Goal: Information Seeking & Learning: Learn about a topic

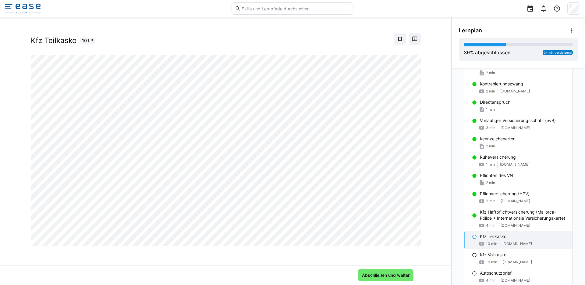
scroll to position [195, 0]
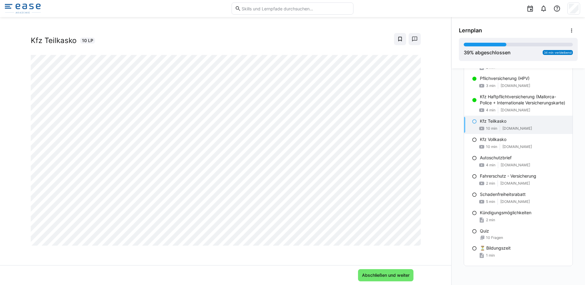
click at [462, 163] on app-classroom-navigation "Inhalt 👋🏼 Herzlich Willkommen! 1 min Gebrauch des Fahrzeugs 1 min Haftungsgrund…" at bounding box center [518, 84] width 119 height 402
click at [428, 164] on div "⏳ Grundlagen der Kraftfahrtversicherung Kfz Teilkasko 10 LP" at bounding box center [226, 148] width 452 height 233
click at [431, 163] on div "⏳ Grundlagen der Kraftfahrtversicherung Kfz Teilkasko 10 LP" at bounding box center [226, 148] width 452 height 233
click at [392, 275] on span "Abschließen und weiter" at bounding box center [385, 275] width 49 height 6
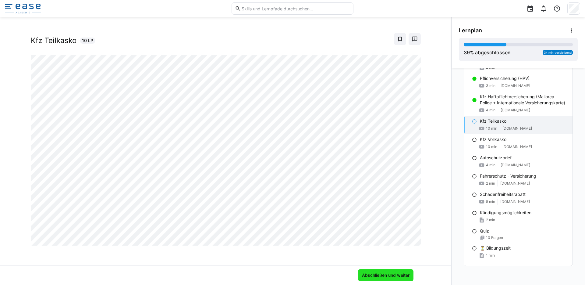
scroll to position [192, 0]
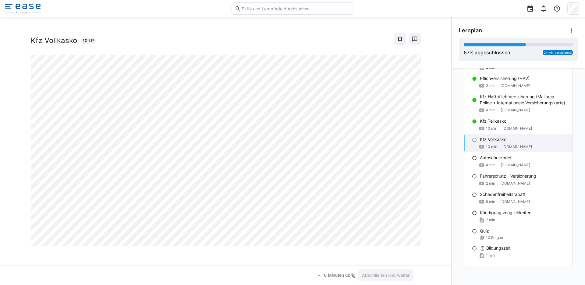
click at [431, 206] on div "⏳ Grundlagen der Kraftfahrtversicherung Kfz Vollkasko 10 LP" at bounding box center [226, 148] width 452 height 233
click at [427, 150] on div "⏳ Grundlagen der Kraftfahrtversicherung Kfz Vollkasko 10 LP" at bounding box center [226, 148] width 452 height 233
click at [430, 168] on div "⏳ Grundlagen der Kraftfahrtversicherung Kfz Vollkasko 10 LP" at bounding box center [226, 148] width 452 height 233
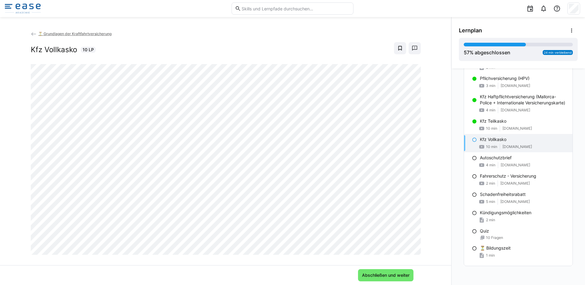
scroll to position [2, 0]
click at [379, 276] on span "Abschließen und weiter" at bounding box center [385, 275] width 49 height 6
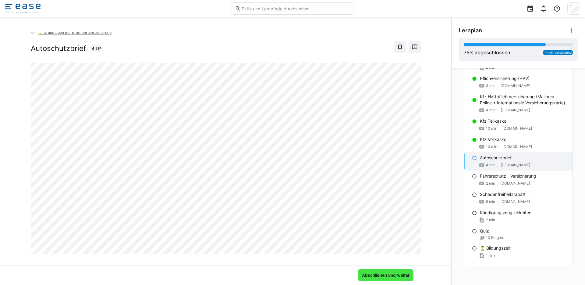
click at [391, 274] on span "Abschließen und weiter" at bounding box center [385, 275] width 49 height 6
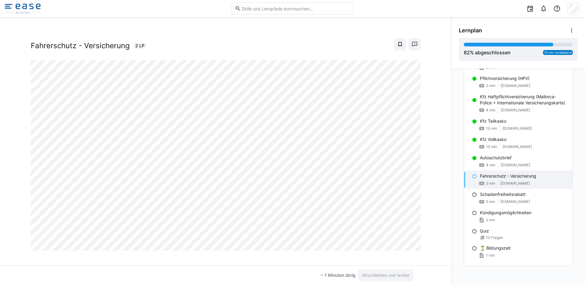
scroll to position [10, 0]
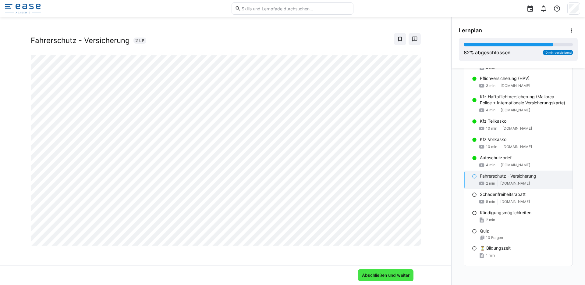
click at [383, 274] on span "Abschließen und weiter" at bounding box center [385, 275] width 49 height 6
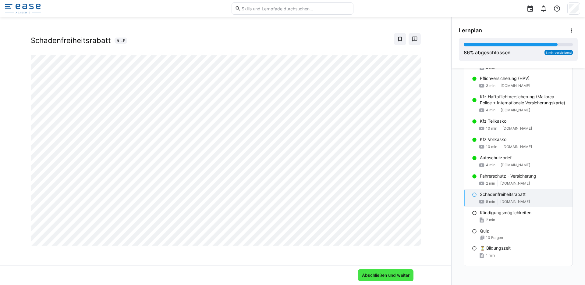
click at [390, 278] on span "Abschließen und weiter" at bounding box center [385, 275] width 55 height 12
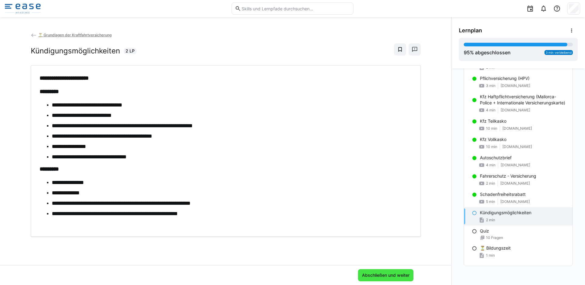
scroll to position [0, 0]
drag, startPoint x: 52, startPoint y: 181, endPoint x: 94, endPoint y: 183, distance: 42.1
click at [94, 183] on li "**********" at bounding box center [232, 182] width 360 height 8
drag, startPoint x: 76, startPoint y: 193, endPoint x: 81, endPoint y: 193, distance: 5.2
click at [81, 193] on li "**********" at bounding box center [232, 193] width 360 height 8
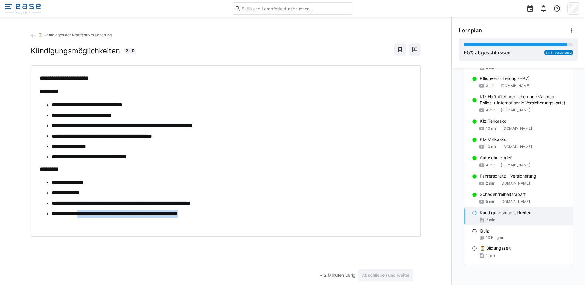
drag, startPoint x: 85, startPoint y: 211, endPoint x: 264, endPoint y: 214, distance: 178.4
click at [261, 214] on li "**********" at bounding box center [232, 213] width 360 height 8
click at [269, 214] on li "**********" at bounding box center [232, 213] width 360 height 8
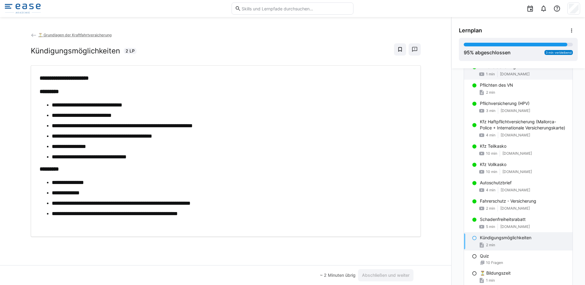
scroll to position [192, 0]
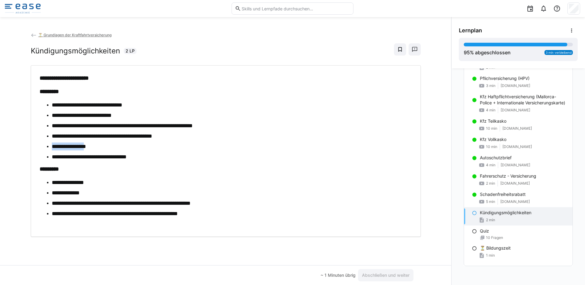
drag, startPoint x: 49, startPoint y: 148, endPoint x: 96, endPoint y: 149, distance: 47.3
click at [96, 149] on ul "**********" at bounding box center [226, 131] width 373 height 60
click at [96, 149] on li "**********" at bounding box center [232, 146] width 360 height 8
click at [472, 215] on eds-icon at bounding box center [474, 212] width 5 height 5
click at [375, 272] on span "Abschließen und weiter" at bounding box center [385, 275] width 49 height 6
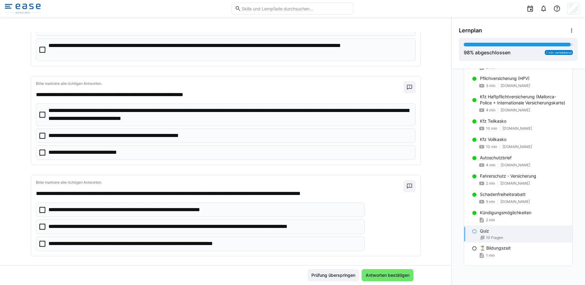
scroll to position [0, 0]
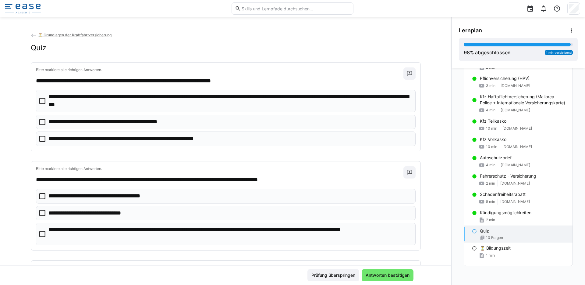
click at [39, 99] on icon at bounding box center [42, 101] width 6 height 6
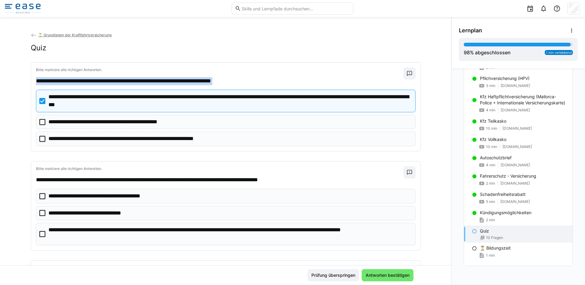
drag, startPoint x: 32, startPoint y: 80, endPoint x: 60, endPoint y: 162, distance: 87.2
click at [59, 163] on div "**********" at bounding box center [226, 205] width 390 height 88
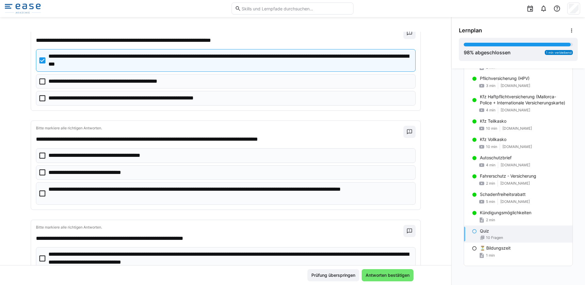
scroll to position [42, 0]
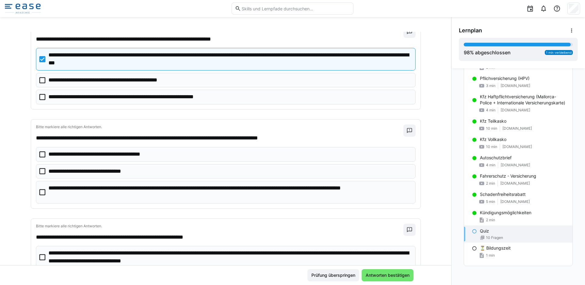
click at [41, 191] on icon at bounding box center [42, 192] width 6 height 6
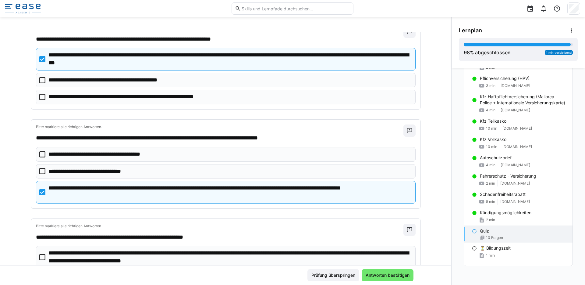
click at [41, 170] on icon at bounding box center [42, 171] width 6 height 6
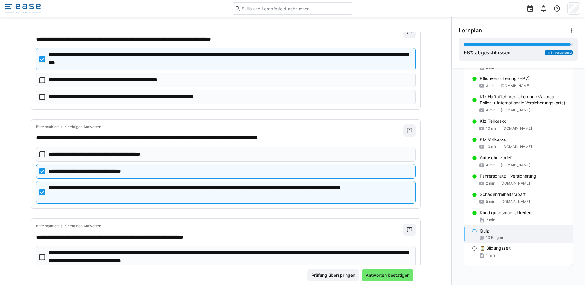
click at [40, 152] on icon at bounding box center [42, 154] width 6 height 6
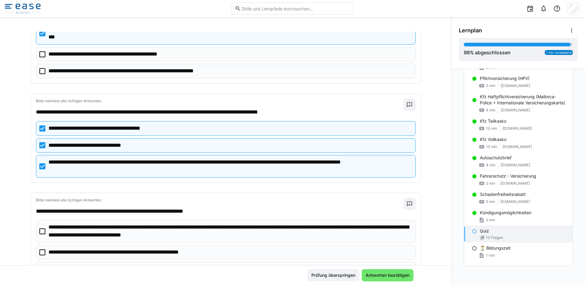
scroll to position [73, 0]
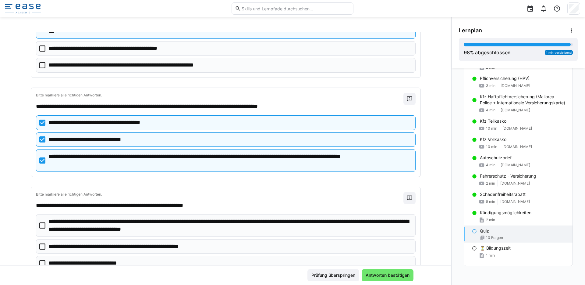
click at [39, 124] on icon at bounding box center [42, 123] width 6 height 6
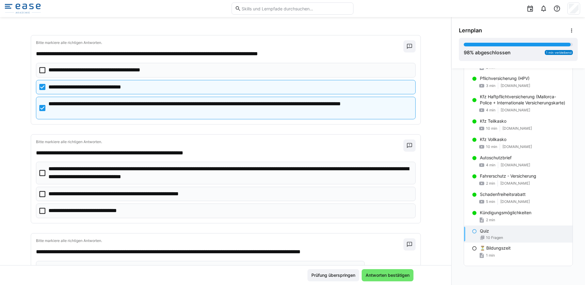
scroll to position [128, 0]
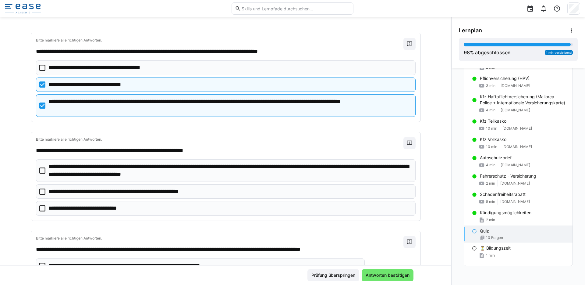
click at [41, 172] on icon at bounding box center [42, 170] width 6 height 6
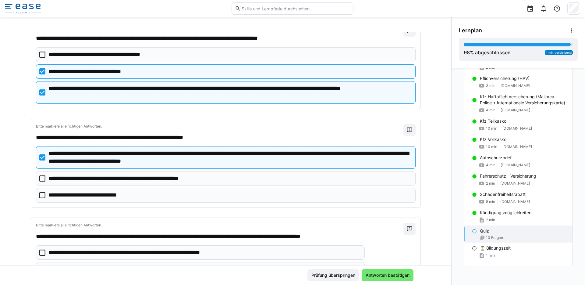
scroll to position [230, 0]
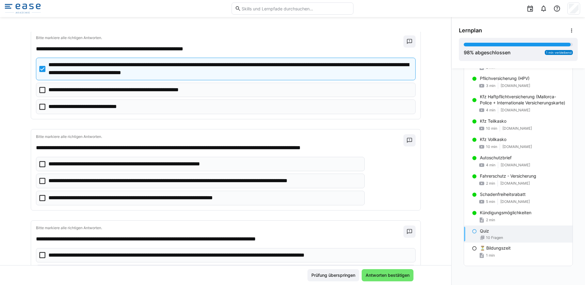
click at [41, 90] on icon at bounding box center [42, 90] width 6 height 6
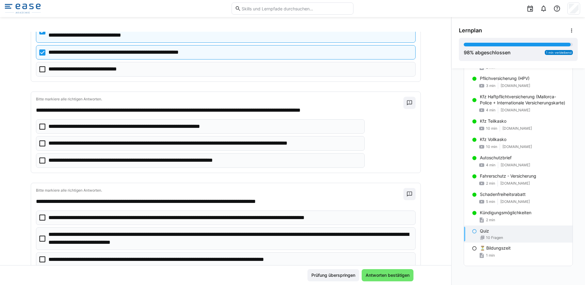
scroll to position [273, 0]
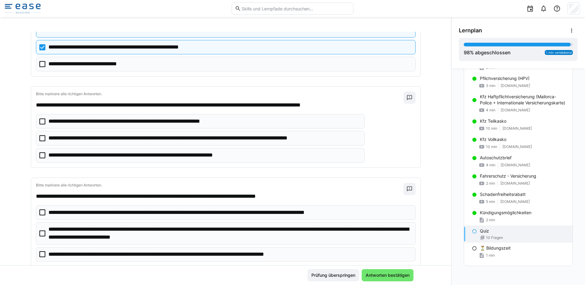
click at [40, 140] on icon at bounding box center [42, 138] width 6 height 6
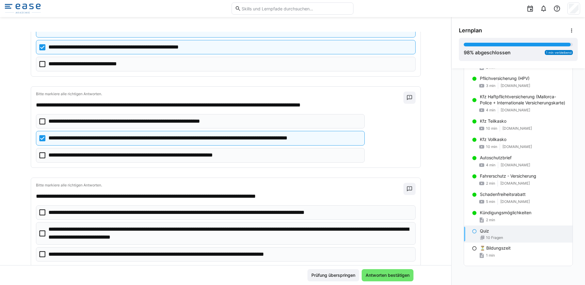
click at [40, 156] on icon at bounding box center [42, 155] width 6 height 6
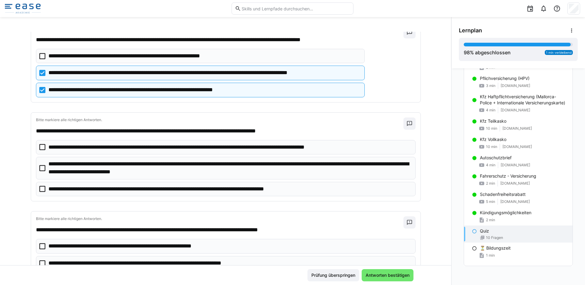
scroll to position [338, 0]
click at [39, 148] on icon at bounding box center [42, 147] width 6 height 6
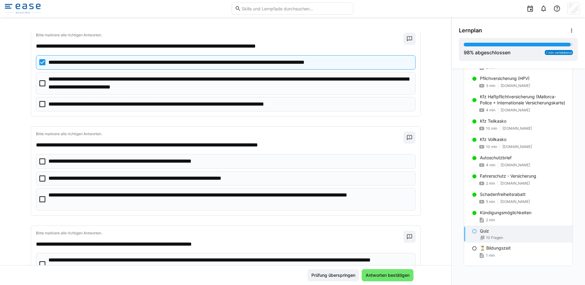
scroll to position [423, 0]
click at [39, 197] on icon at bounding box center [42, 199] width 6 height 6
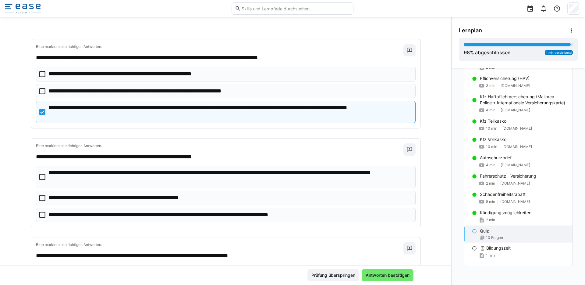
scroll to position [510, 0]
click at [42, 179] on eds-checkbox "**********" at bounding box center [226, 176] width 380 height 22
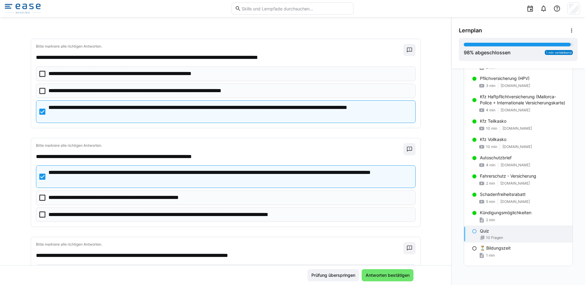
scroll to position [518, 0]
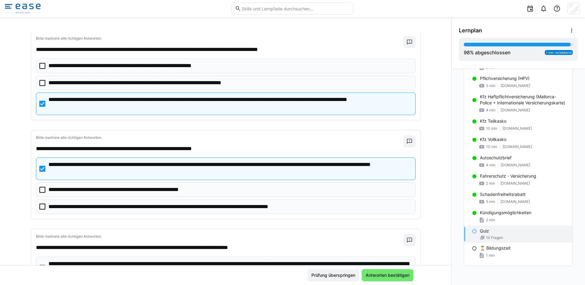
click at [44, 189] on eds-checkbox "**********" at bounding box center [226, 189] width 380 height 15
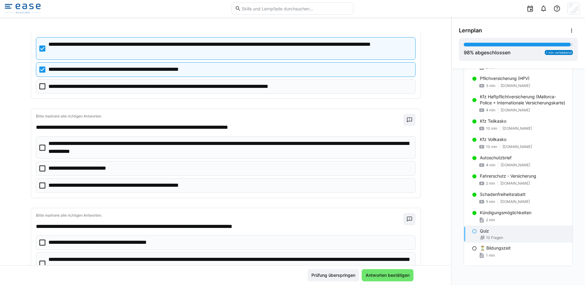
scroll to position [642, 0]
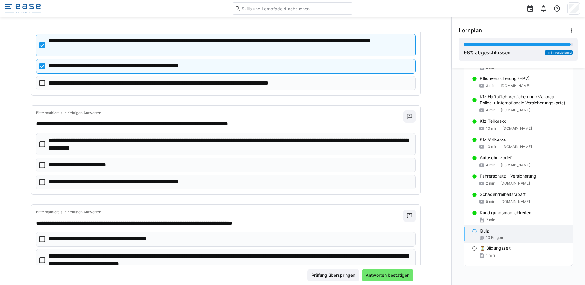
click at [41, 145] on icon at bounding box center [42, 144] width 6 height 6
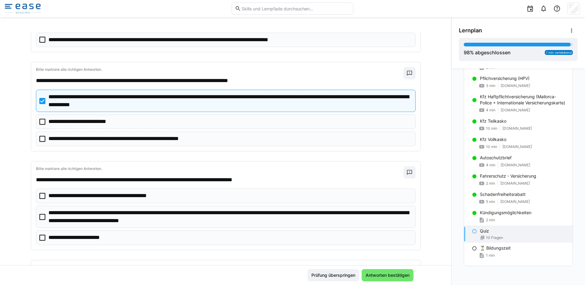
scroll to position [716, 0]
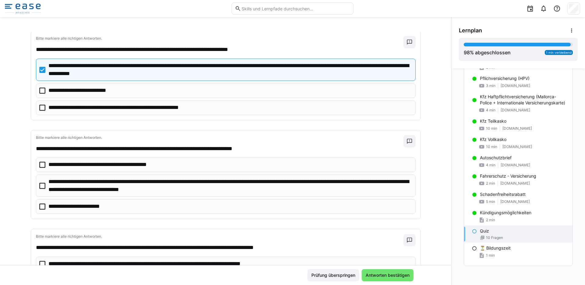
click at [41, 110] on icon at bounding box center [42, 108] width 6 height 6
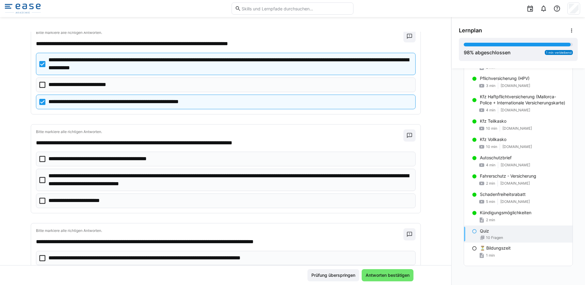
scroll to position [728, 0]
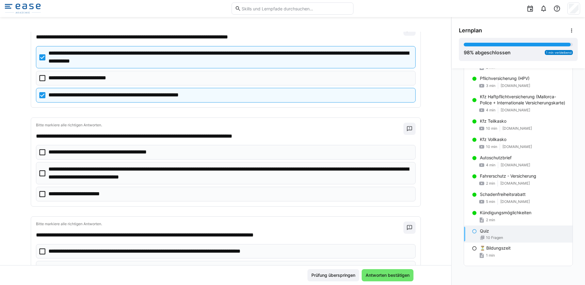
click at [39, 95] on icon at bounding box center [42, 95] width 6 height 6
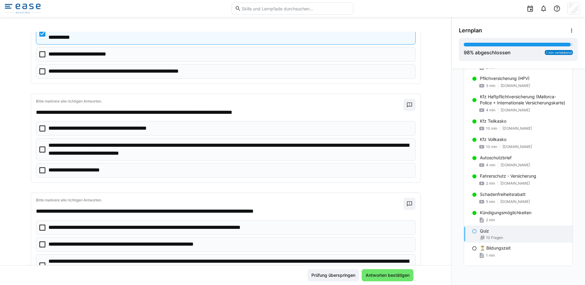
scroll to position [753, 0]
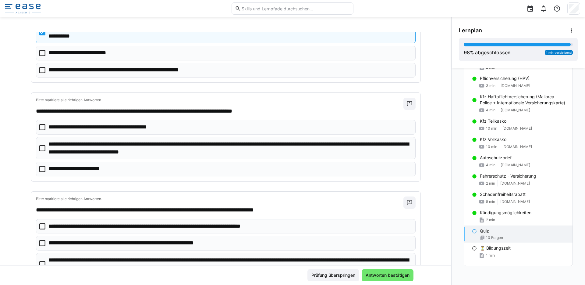
click at [39, 150] on icon at bounding box center [42, 148] width 6 height 6
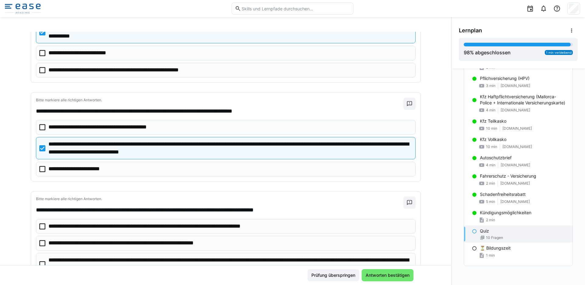
click at [39, 128] on icon at bounding box center [42, 127] width 6 height 6
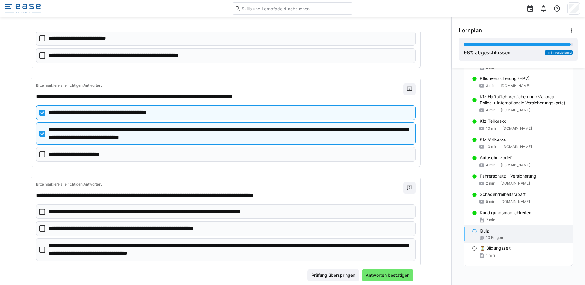
scroll to position [784, 0]
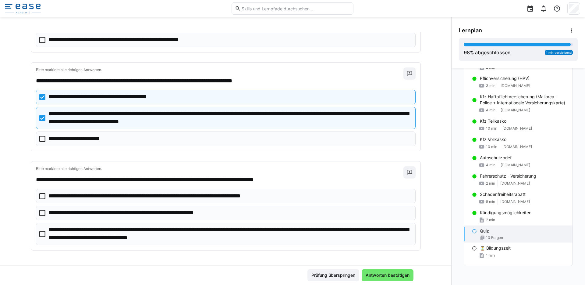
click at [45, 234] on eds-checkbox "**********" at bounding box center [226, 234] width 380 height 22
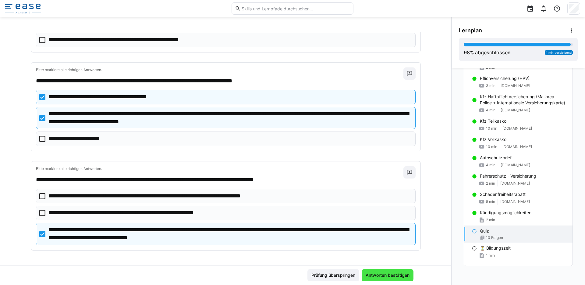
click at [385, 273] on span "Antworten bestätigen" at bounding box center [388, 275] width 46 height 6
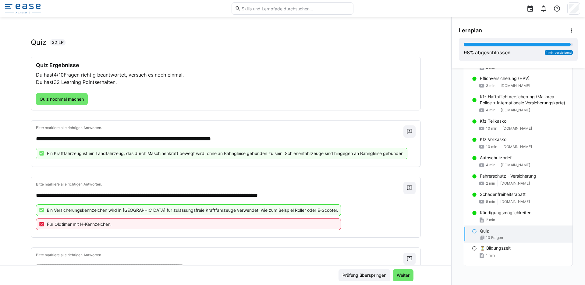
scroll to position [8, 0]
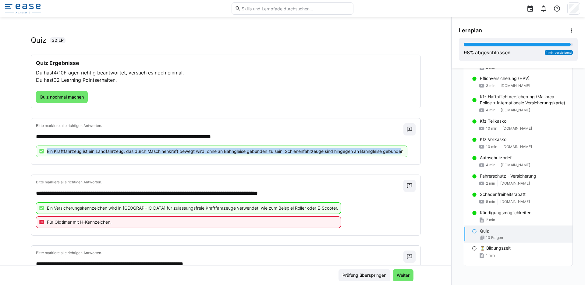
drag, startPoint x: 401, startPoint y: 152, endPoint x: 32, endPoint y: 153, distance: 369.5
click at [32, 153] on div "**********" at bounding box center [226, 141] width 390 height 46
copy p "Ein Kraftfahrzeug ist ein Landfahrzeug, das durch Maschinenkraft bewegt wird, o…"
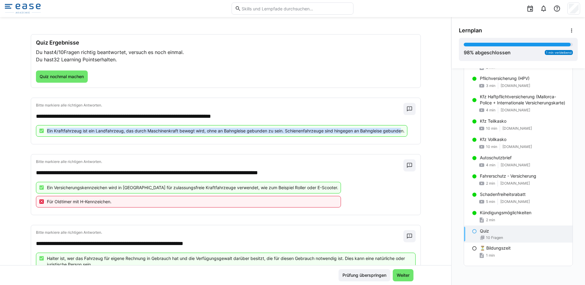
scroll to position [29, 0]
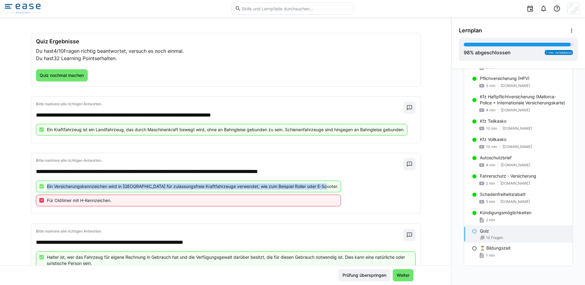
drag, startPoint x: 321, startPoint y: 186, endPoint x: 36, endPoint y: 186, distance: 285.7
click at [36, 186] on div "Ein Versicherungskennzeichen wird in Deutschland für zulassungsfreie Kraftfahrz…" at bounding box center [189, 187] width 306 height 12
copy p "Ein Versicherungskennzeichen wird in Deutschland für zulassungsfreie Kraftfahrz…"
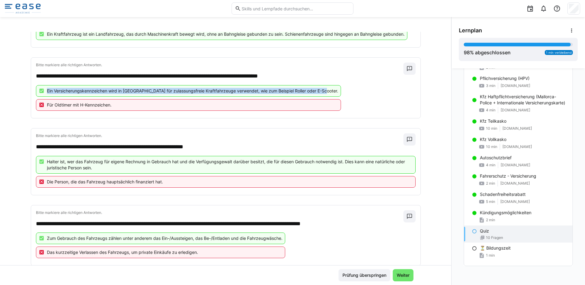
scroll to position [132, 0]
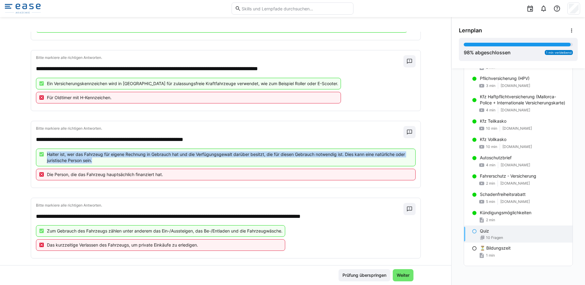
drag, startPoint x: 97, startPoint y: 160, endPoint x: 44, endPoint y: 153, distance: 53.2
click at [47, 153] on p "Halter ist, wer das Fahrzeug für eigene Rechnung in Gebrauch hat und die Verfüg…" at bounding box center [230, 157] width 366 height 12
copy p "Halter ist, wer das Fahrzeug für eigene Rechnung in Gebrauch hat und die Verfüg…"
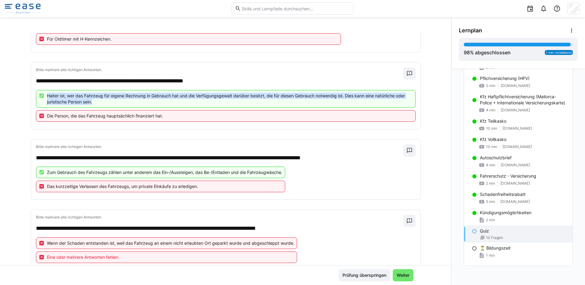
scroll to position [202, 0]
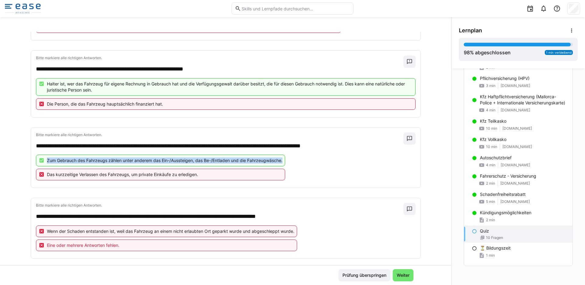
drag, startPoint x: 45, startPoint y: 161, endPoint x: 284, endPoint y: 161, distance: 240.0
click at [284, 161] on div "Zum Gebrauch des Fahrzeugs zählen unter anderem das Ein-/Aussteigen, das Be-/En…" at bounding box center [226, 169] width 380 height 28
copy p "Zum Gebrauch des Fahrzeugs zählen unter anderem das Ein-/Aussteigen, das Be-/En…"
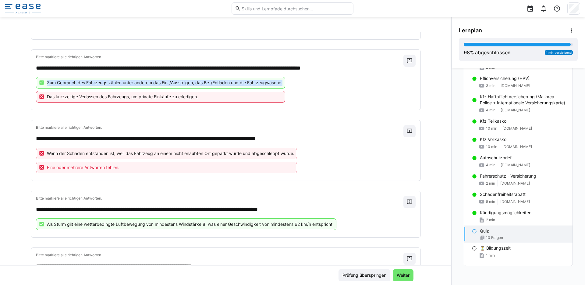
scroll to position [263, 0]
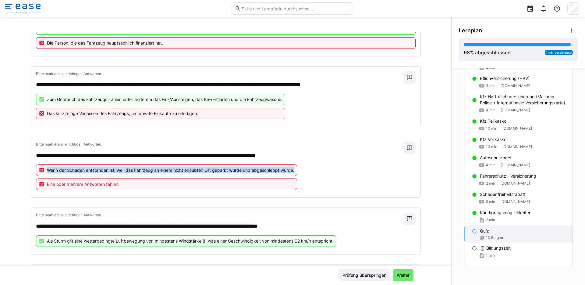
drag, startPoint x: 295, startPoint y: 171, endPoint x: 42, endPoint y: 172, distance: 252.2
click at [42, 172] on div "Wenn der Schaden entstanden ist, weil das Fahrzeug an einem nicht erlaubten Ort…" at bounding box center [167, 170] width 262 height 12
copy p "Wenn der Schaden entstanden ist, weil das Fahrzeug an einem nicht erlaubten Ort…"
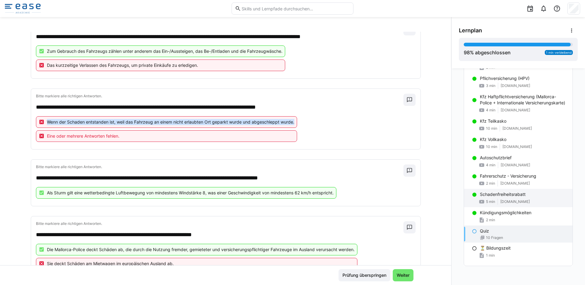
scroll to position [313, 0]
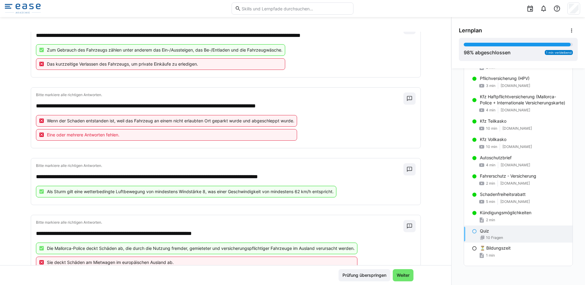
click at [42, 191] on div "Als Sturm gilt eine wetterbedingte Luftbewegung von mindestens Windstärke 8, wa…" at bounding box center [186, 192] width 301 height 12
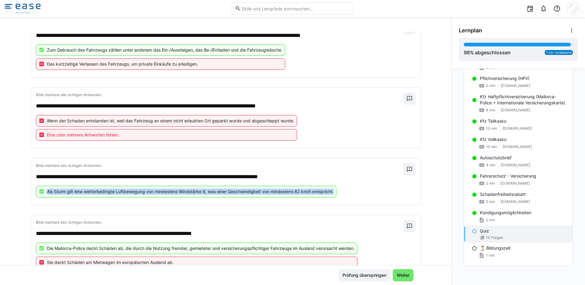
drag, startPoint x: 43, startPoint y: 191, endPoint x: 359, endPoint y: 192, distance: 316.2
click at [359, 192] on div "Als Sturm gilt eine wetterbedingte Luftbewegung von mindestens Windstärke 8, wa…" at bounding box center [226, 193] width 380 height 14
copy p "Als Sturm gilt eine wetterbedingte Luftbewegung von mindestens Windstärke 8, wa…"
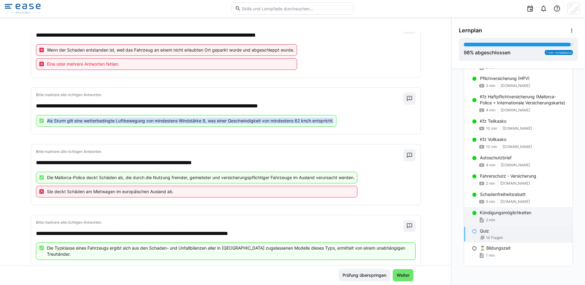
scroll to position [384, 0]
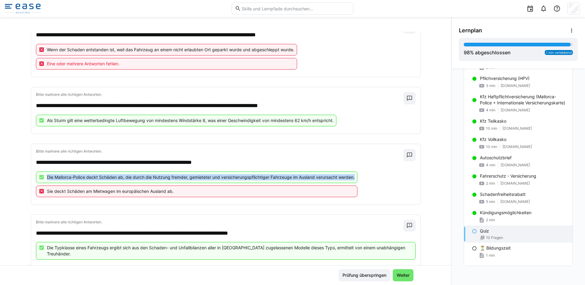
drag, startPoint x: 45, startPoint y: 179, endPoint x: 357, endPoint y: 179, distance: 311.6
click at [357, 179] on div "Die Mallorca-Police deckt Schäden ab, die durch die Nutzung fremder, gemieteter…" at bounding box center [226, 185] width 380 height 28
copy p "Die Mallorca-Police deckt Schäden ab, die durch die Nutzung fremder, gemieteter…"
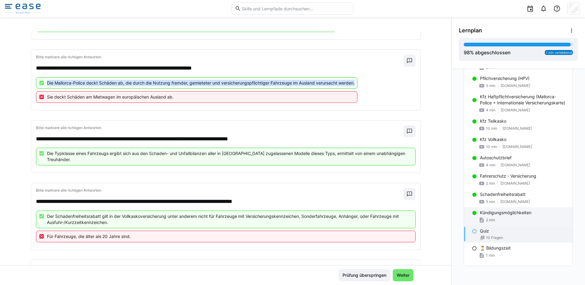
scroll to position [491, 0]
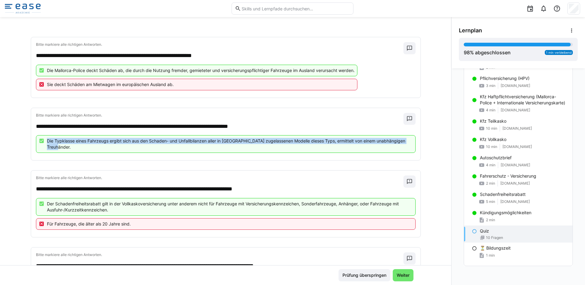
drag, startPoint x: 44, startPoint y: 140, endPoint x: 79, endPoint y: 150, distance: 35.7
click at [79, 150] on p "Die Typklasse eines Fahrzeugs ergibt sich aus den Schaden- und Unfallbilanzen a…" at bounding box center [230, 144] width 366 height 12
copy p "Die Typklasse eines Fahrzeugs ergibt sich aus den Schaden- und Unfallbilanzen a…"
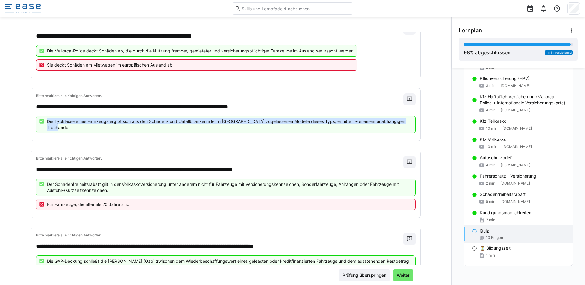
scroll to position [520, 0]
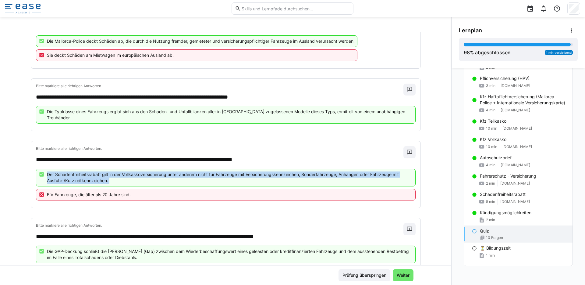
drag, startPoint x: 45, startPoint y: 173, endPoint x: 115, endPoint y: 188, distance: 72.3
click at [115, 188] on div "Der Schadenfreiheitsrabatt gilt in der Vollkaskoversicherung unter anderem nich…" at bounding box center [226, 186] width 380 height 34
copy div "Der Schadenfreiheitsrabatt gilt in der Vollkaskoversicherung unter anderem nich…"
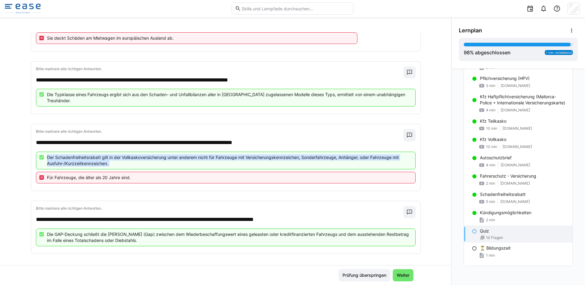
scroll to position [540, 0]
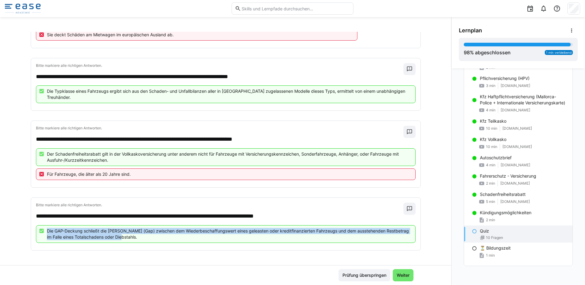
drag, startPoint x: 125, startPoint y: 239, endPoint x: 45, endPoint y: 230, distance: 80.7
click at [47, 230] on p "Die GAP-Deckung schließt die Lücke (Gap) zwischen dem Wiederbeschaffungswert ei…" at bounding box center [230, 234] width 366 height 12
copy p "Die GAP-Deckung schließt die Lücke (Gap) zwischen dem Wiederbeschaffungswert ei…"
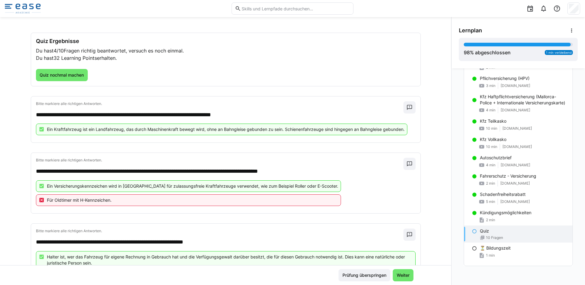
scroll to position [0, 0]
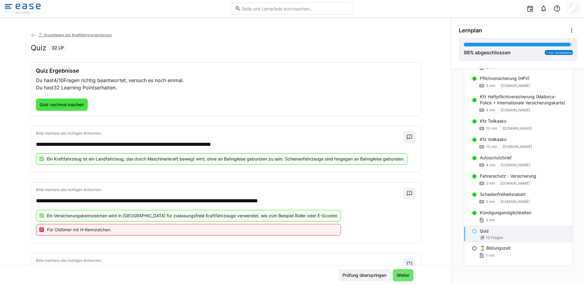
click at [50, 105] on span "Quiz nochmal machen" at bounding box center [62, 105] width 46 height 6
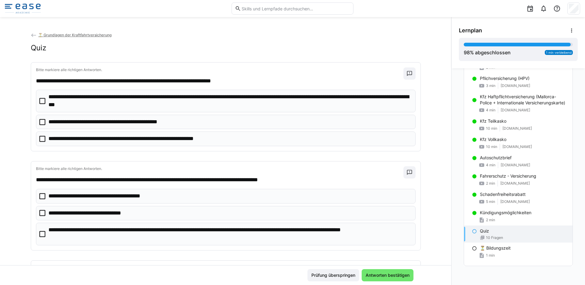
click at [44, 104] on eds-checkbox "**********" at bounding box center [226, 101] width 380 height 22
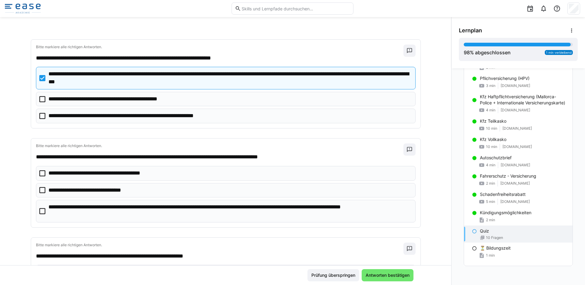
scroll to position [41, 0]
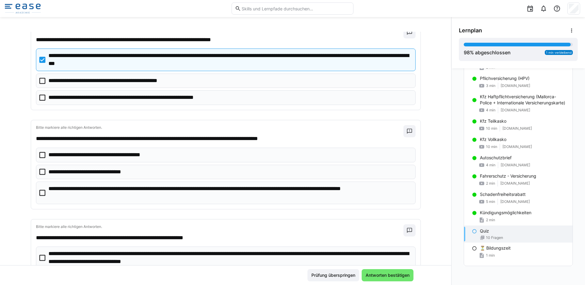
click at [39, 193] on icon at bounding box center [42, 193] width 6 height 6
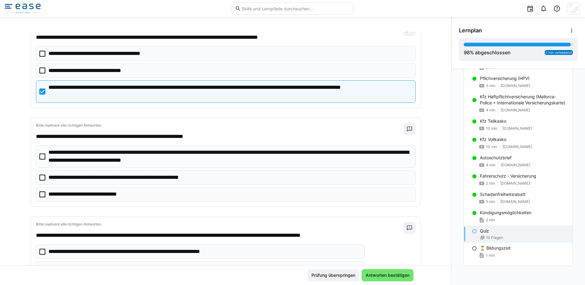
scroll to position [144, 0]
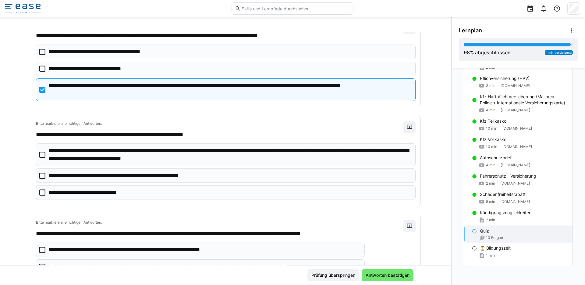
click at [39, 156] on icon at bounding box center [42, 155] width 6 height 6
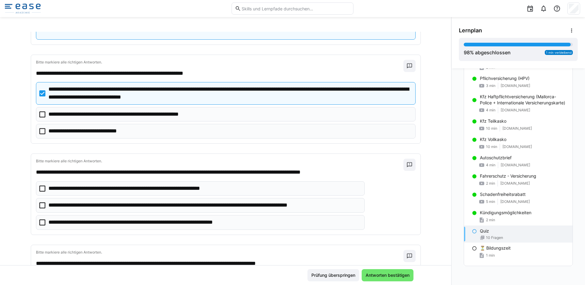
scroll to position [210, 0]
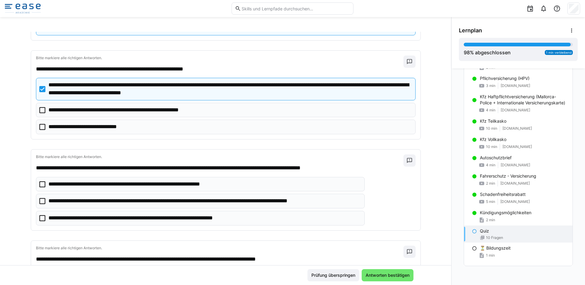
click at [39, 203] on icon at bounding box center [42, 201] width 6 height 6
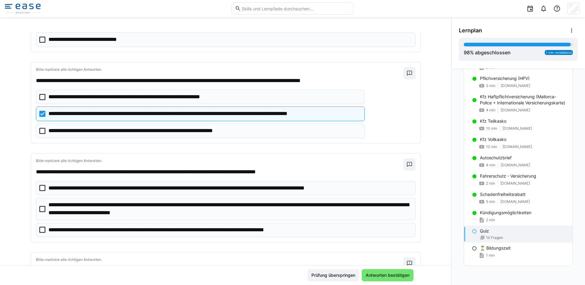
scroll to position [298, 0]
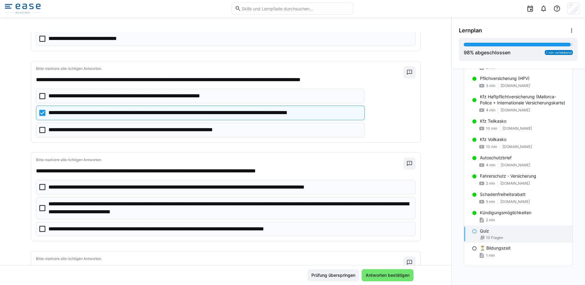
click at [41, 210] on icon at bounding box center [42, 208] width 6 height 6
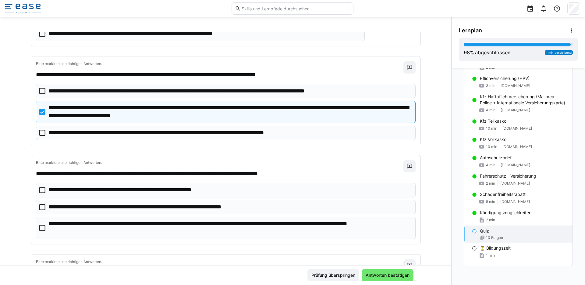
scroll to position [403, 0]
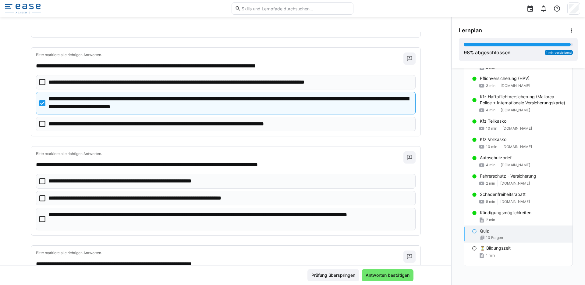
click at [40, 219] on icon at bounding box center [42, 219] width 6 height 6
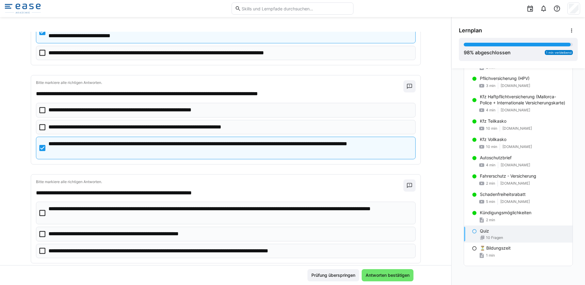
scroll to position [483, 0]
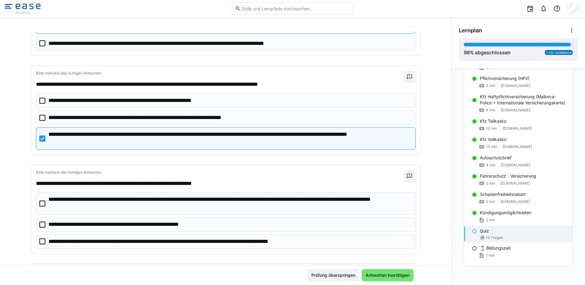
click at [41, 202] on icon at bounding box center [42, 203] width 6 height 6
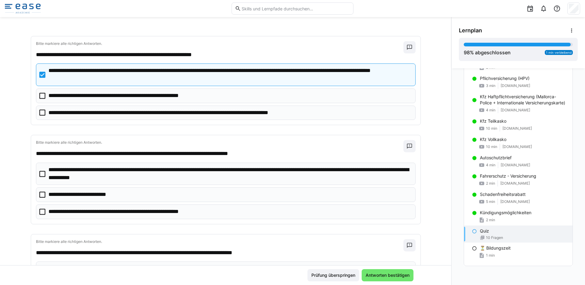
scroll to position [617, 0]
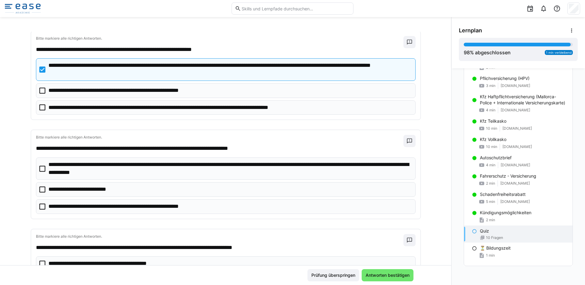
click at [39, 171] on icon at bounding box center [42, 169] width 6 height 6
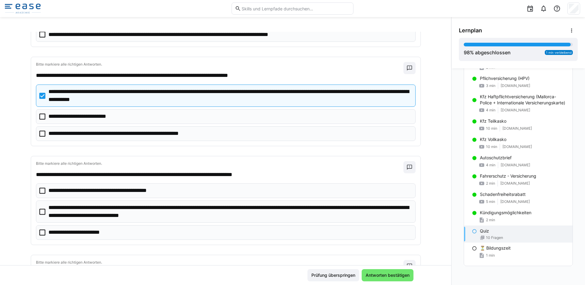
scroll to position [692, 0]
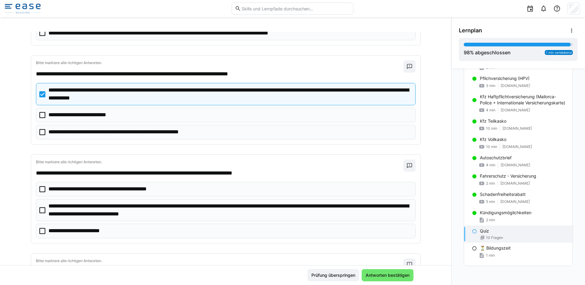
click at [39, 211] on icon at bounding box center [42, 210] width 6 height 6
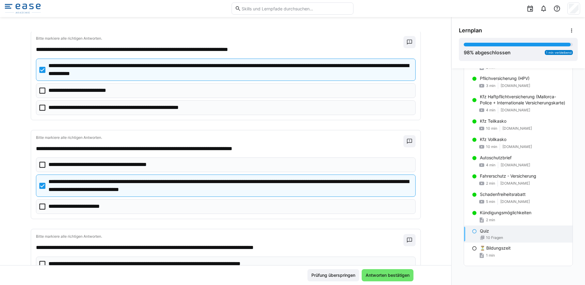
scroll to position [784, 0]
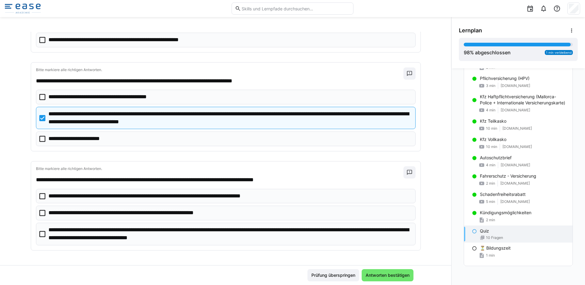
click at [39, 233] on icon at bounding box center [42, 234] width 6 height 6
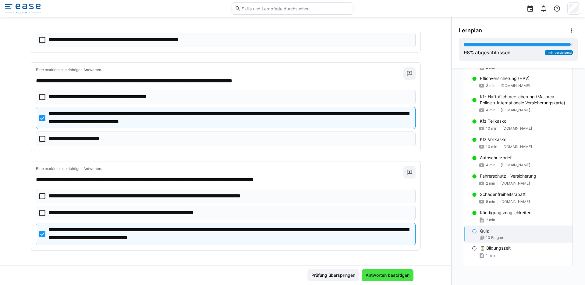
click at [386, 274] on span "Antworten bestätigen" at bounding box center [388, 275] width 46 height 6
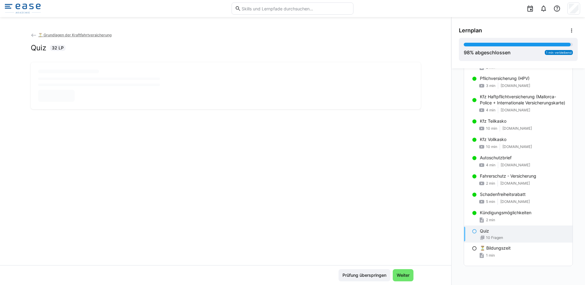
scroll to position [0, 0]
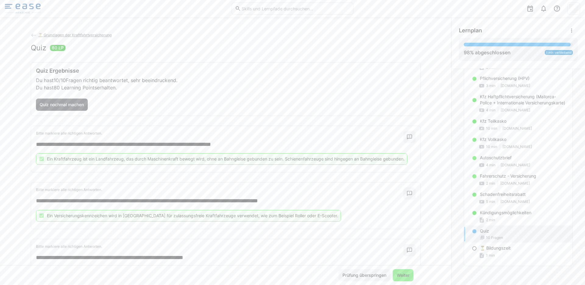
click at [405, 274] on span "Weiter" at bounding box center [403, 275] width 15 height 6
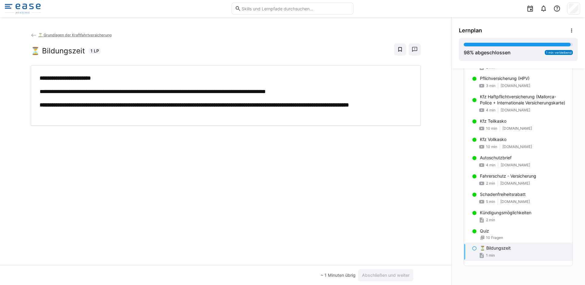
click at [337, 201] on div "**********" at bounding box center [226, 148] width 452 height 233
click at [385, 253] on div "**********" at bounding box center [226, 148] width 452 height 233
click at [383, 276] on span "Abschließen und weiter" at bounding box center [385, 275] width 49 height 6
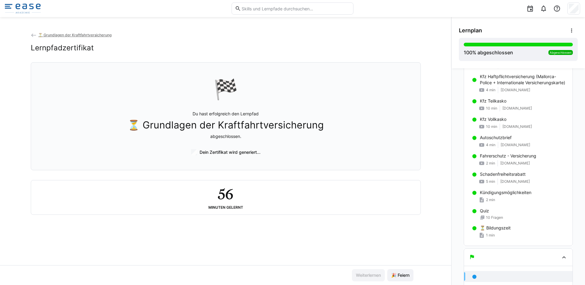
scroll to position [213, 0]
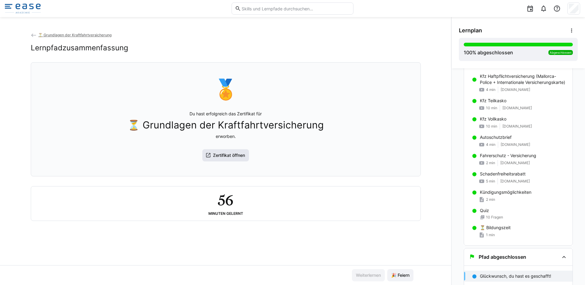
click at [230, 158] on span "Zertifikat öffnen" at bounding box center [229, 155] width 34 height 6
click at [202, 159] on span "Zertifikat öffnen" at bounding box center [225, 155] width 47 height 12
click at [398, 275] on span "🎉 Feiern" at bounding box center [401, 275] width 20 height 6
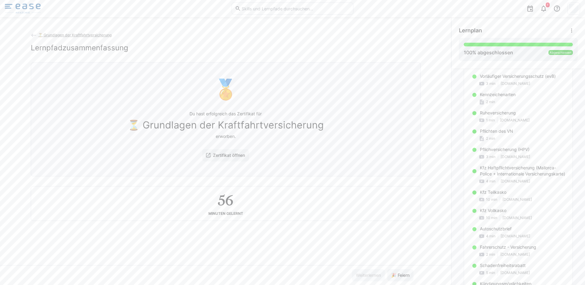
scroll to position [20, 0]
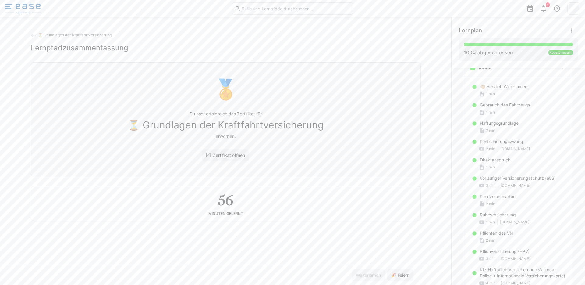
click at [17, 15] on div "1" at bounding box center [293, 8] width 576 height 17
click at [18, 13] on div "1" at bounding box center [293, 8] width 576 height 17
click at [19, 11] on img at bounding box center [23, 9] width 36 height 10
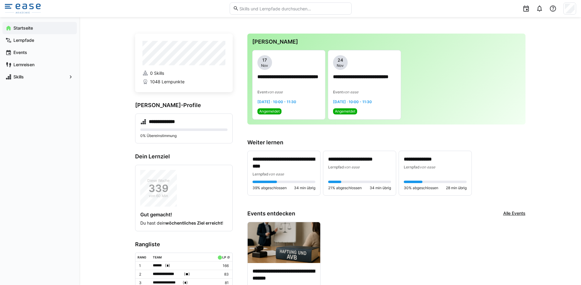
click at [0, 0] on app-navigation-label "Startseite" at bounding box center [0, 0] width 0 height 0
click at [37, 13] on img at bounding box center [23, 9] width 36 height 10
click at [35, 12] on img at bounding box center [23, 9] width 36 height 10
click at [26, 11] on img at bounding box center [23, 9] width 36 height 10
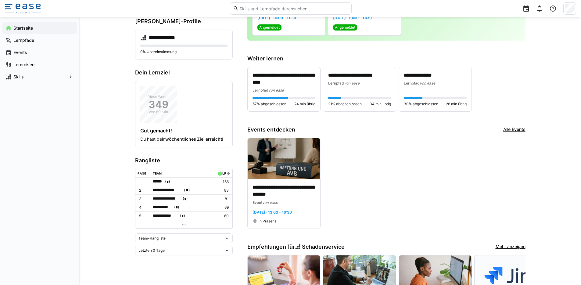
scroll to position [91, 0]
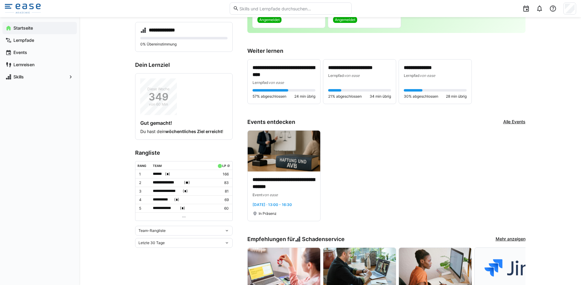
click at [184, 232] on div "Team-Rangliste" at bounding box center [184, 231] width 98 height 10
click at [188, 249] on div "Individuelle Rangliste" at bounding box center [184, 251] width 90 height 5
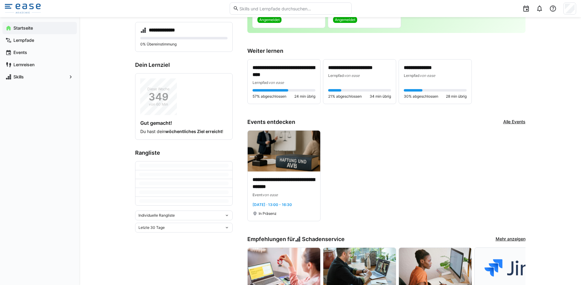
click at [185, 230] on div "Letzte 30 Tage" at bounding box center [184, 228] width 98 height 10
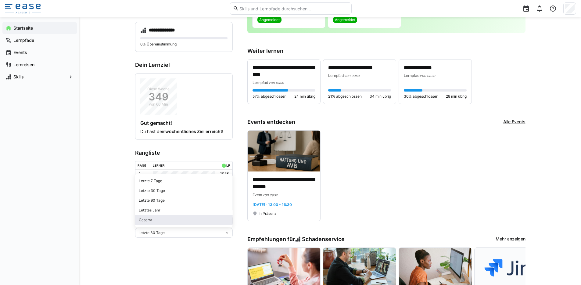
click at [178, 221] on div "Gesamt" at bounding box center [184, 219] width 90 height 5
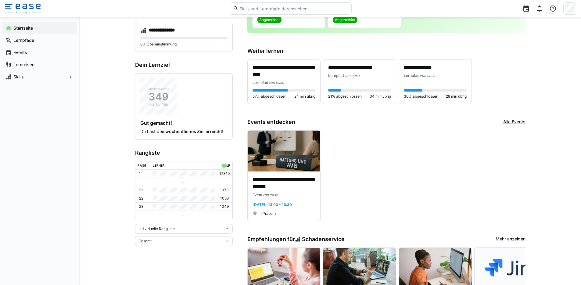
click at [25, 11] on img at bounding box center [23, 9] width 36 height 10
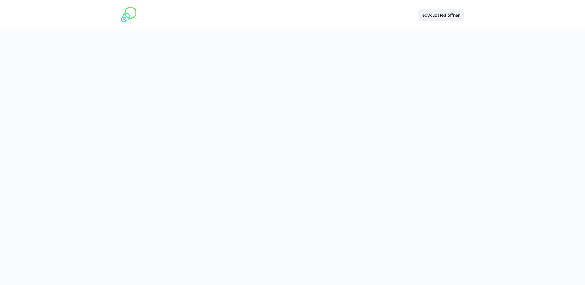
click at [306, 89] on div at bounding box center [293, 137] width 344 height 183
click at [430, 15] on span "edyoucated öffnen" at bounding box center [442, 15] width 40 height 6
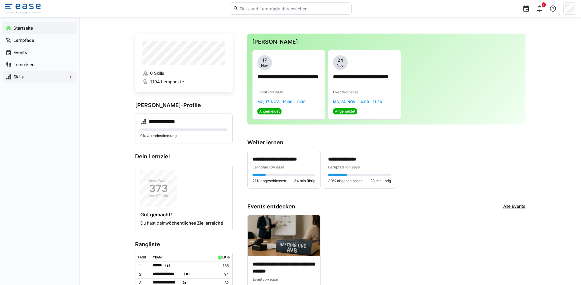
click at [48, 76] on span "Skills" at bounding box center [40, 77] width 54 height 6
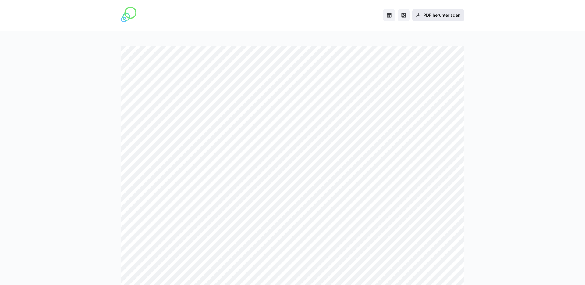
click at [428, 10] on span "PDF herunterladen" at bounding box center [439, 15] width 52 height 12
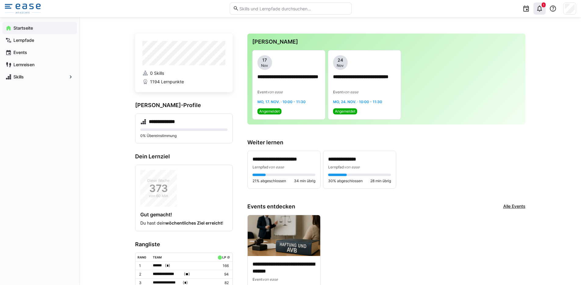
click at [540, 9] on eds-icon at bounding box center [539, 8] width 7 height 7
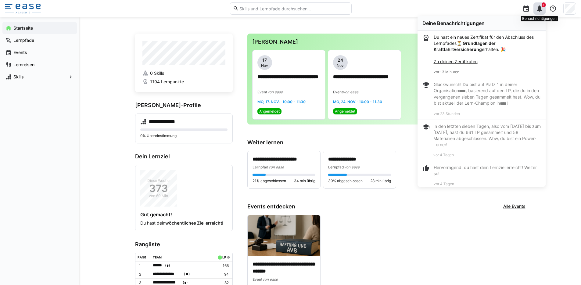
click at [540, 13] on div "1" at bounding box center [539, 8] width 12 height 12
